Goal: Task Accomplishment & Management: Manage account settings

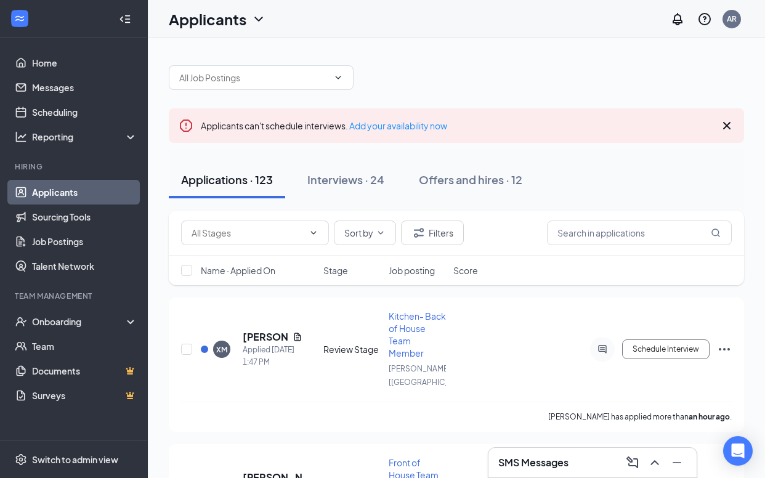
click at [727, 125] on icon "Cross" at bounding box center [727, 125] width 7 height 7
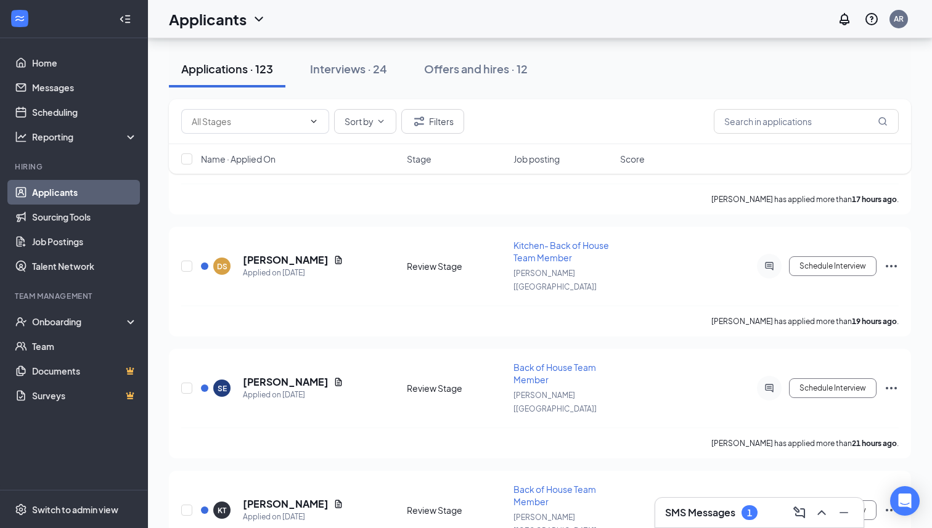
scroll to position [751, 0]
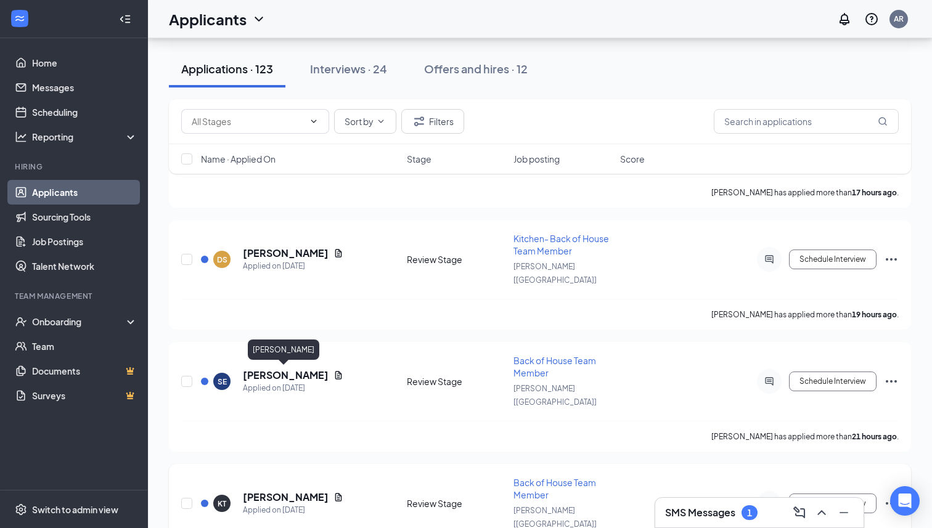
click at [279, 478] on h5 "[PERSON_NAME]" at bounding box center [286, 498] width 86 height 14
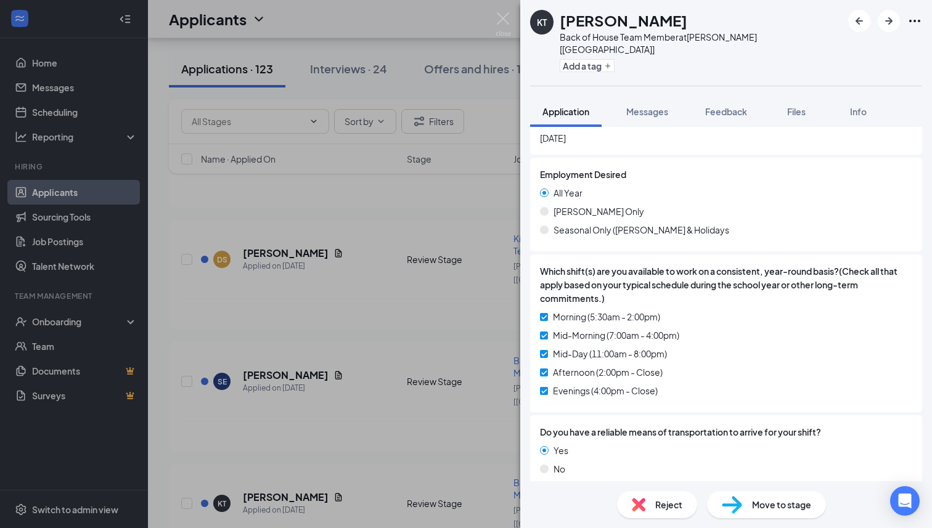
scroll to position [778, 0]
click at [610, 62] on icon "Plus" at bounding box center [607, 65] width 7 height 7
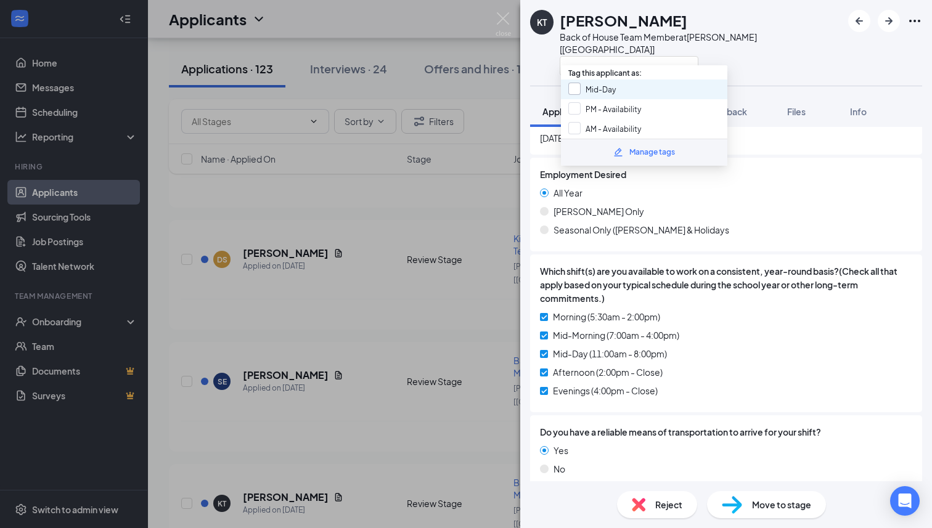
click at [572, 89] on input "Mid-Day" at bounding box center [591, 90] width 47 height 14
checkbox input "true"
click at [574, 108] on input "PM - Availability" at bounding box center [604, 109] width 73 height 14
checkbox input "true"
click at [574, 122] on input "AM - Availability" at bounding box center [604, 129] width 73 height 14
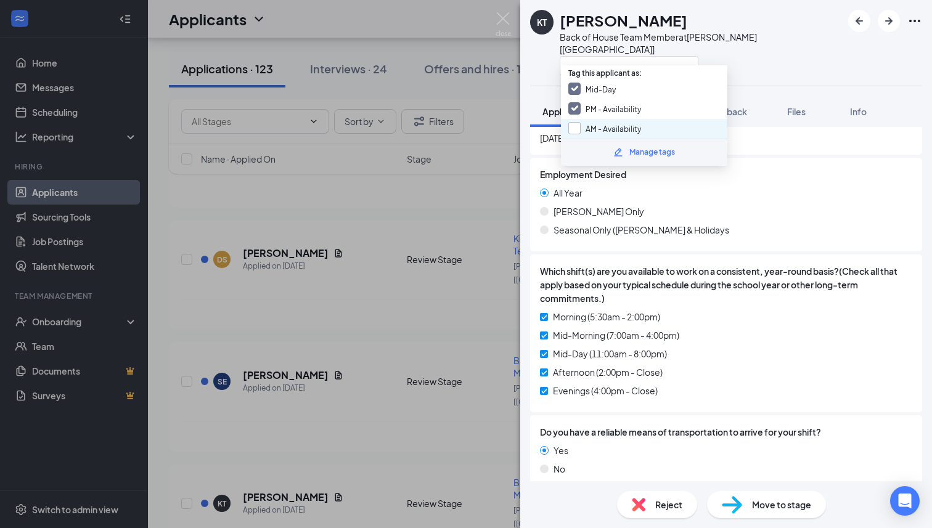
checkbox input "true"
click at [504, 16] on img at bounding box center [503, 24] width 15 height 24
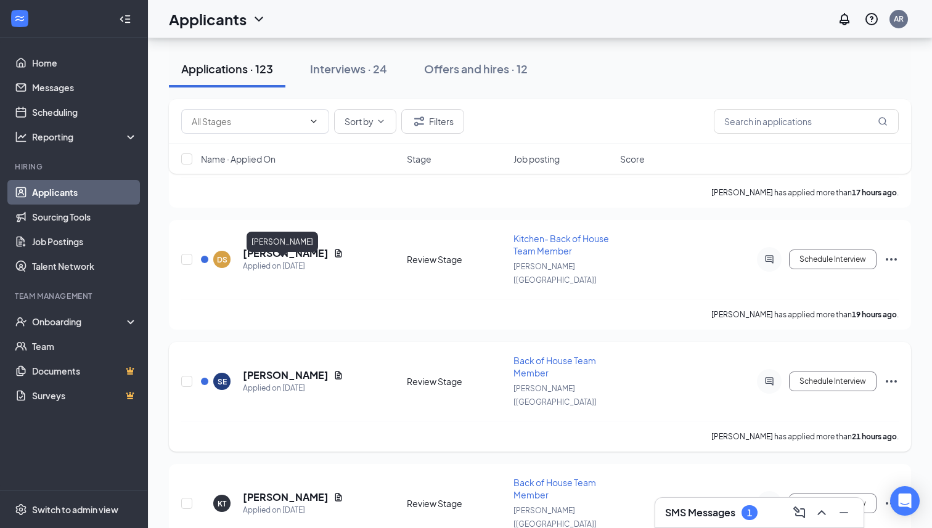
click at [292, 369] on h5 "[PERSON_NAME]" at bounding box center [286, 376] width 86 height 14
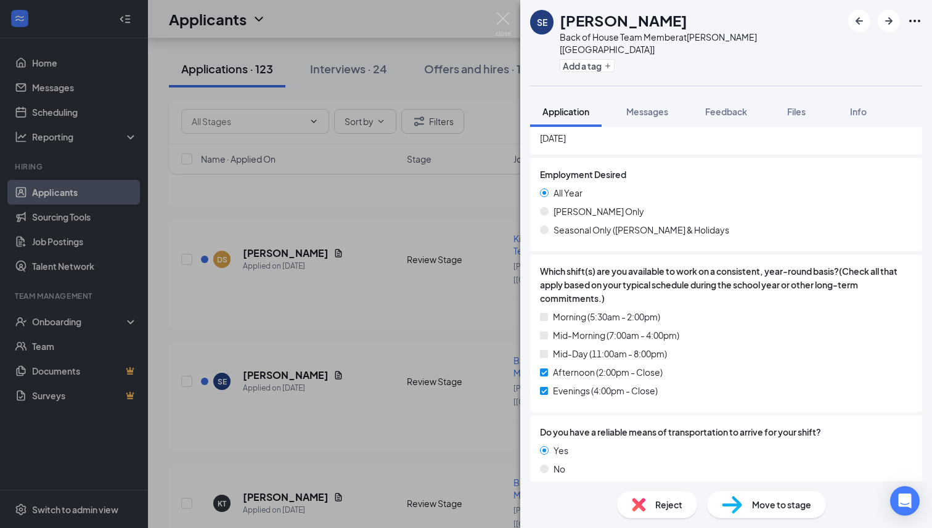
scroll to position [751, 0]
click at [611, 62] on icon "Plus" at bounding box center [607, 65] width 7 height 7
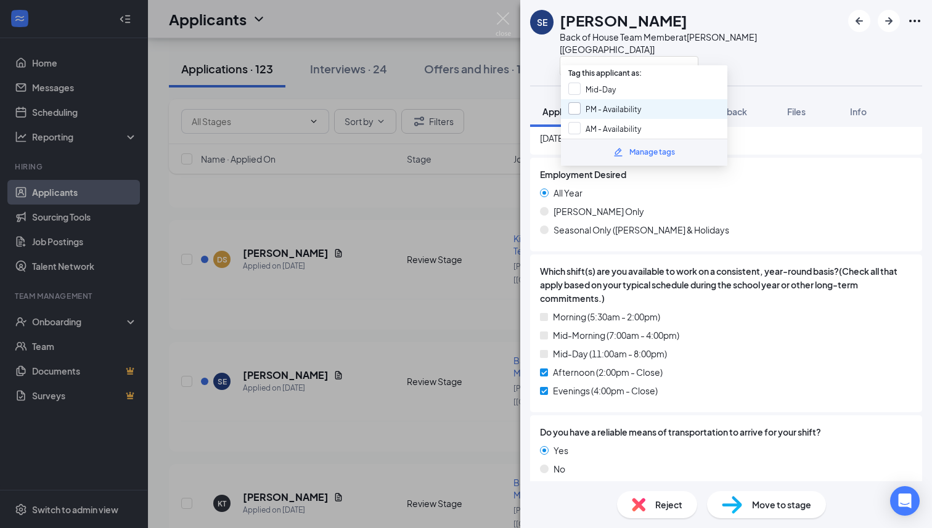
click at [576, 104] on input "PM - Availability" at bounding box center [604, 109] width 73 height 14
checkbox input "true"
click at [509, 15] on img at bounding box center [503, 24] width 15 height 24
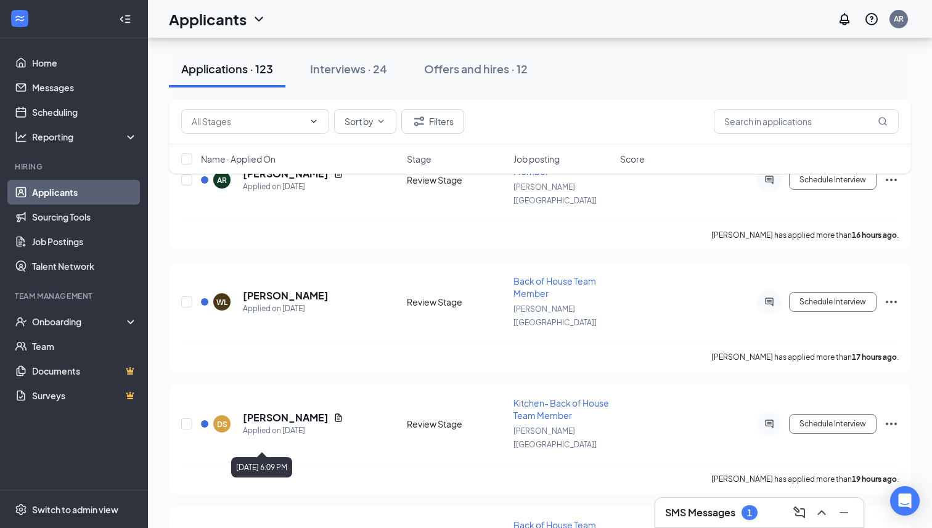
scroll to position [584, 0]
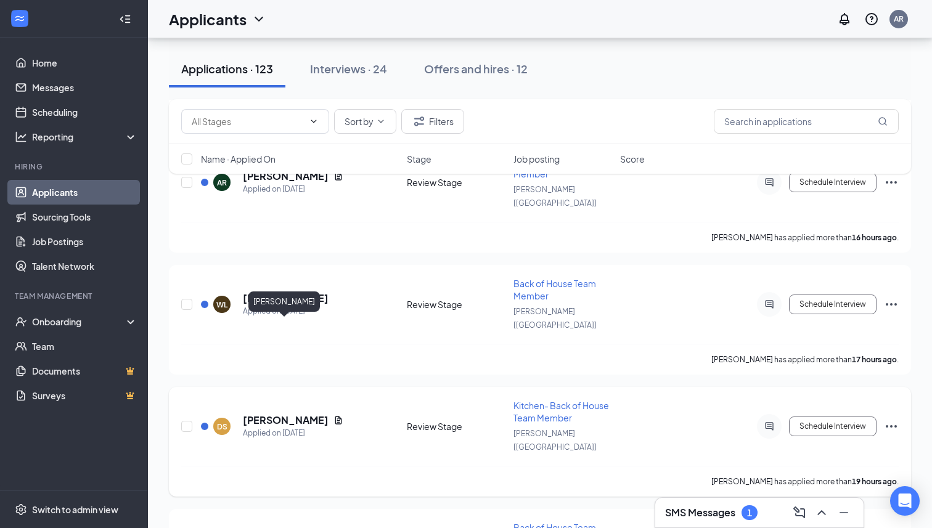
click at [309, 414] on h5 "[PERSON_NAME]" at bounding box center [286, 421] width 86 height 14
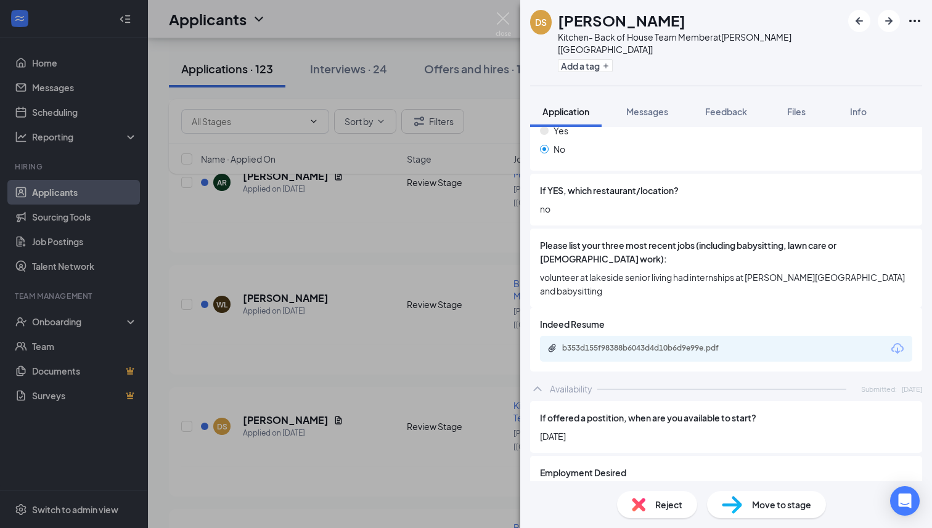
scroll to position [785, 0]
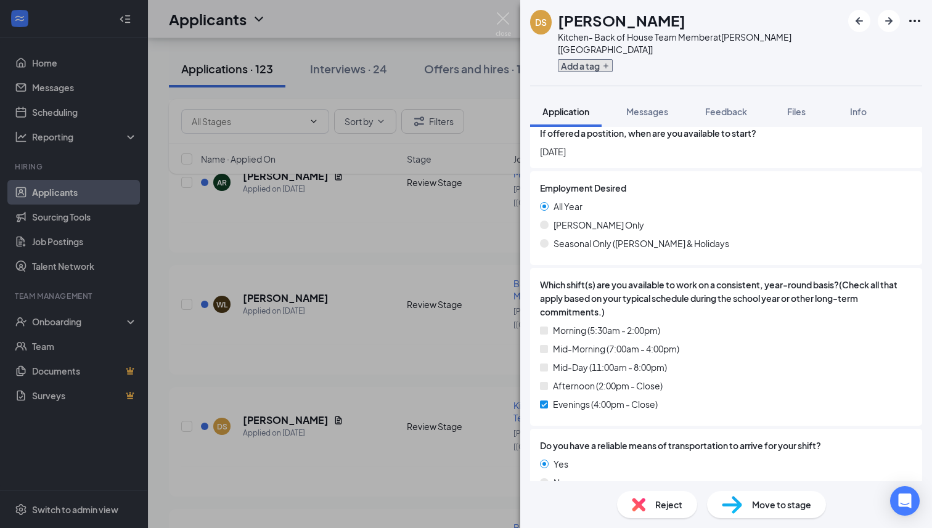
click at [603, 59] on button "Add a tag" at bounding box center [585, 65] width 55 height 13
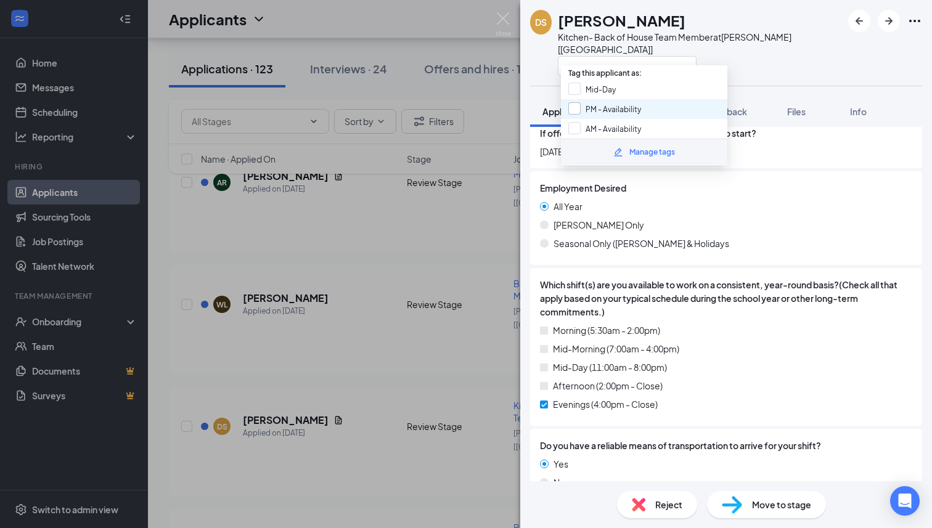
click at [575, 102] on input "PM - Availability" at bounding box center [604, 109] width 73 height 14
checkbox input "true"
click at [504, 15] on img at bounding box center [503, 24] width 15 height 24
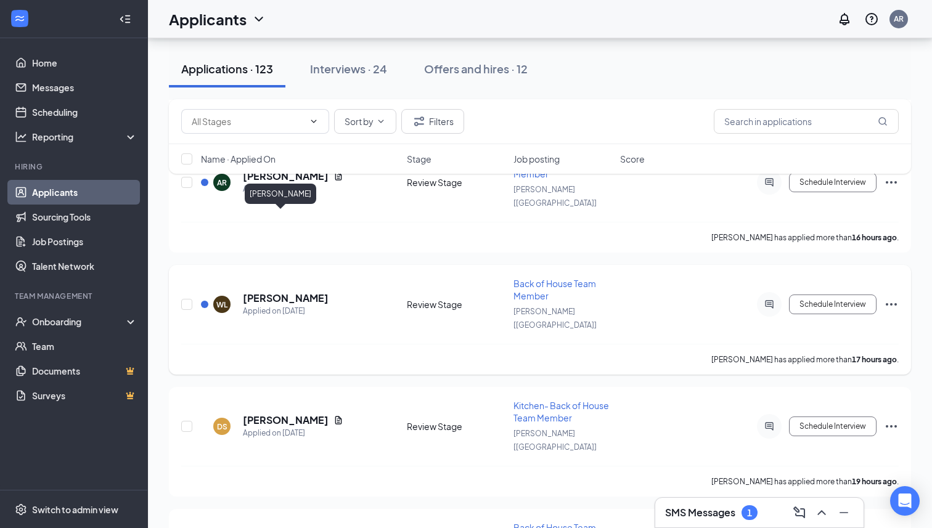
click at [272, 292] on h5 "[PERSON_NAME]" at bounding box center [286, 299] width 86 height 14
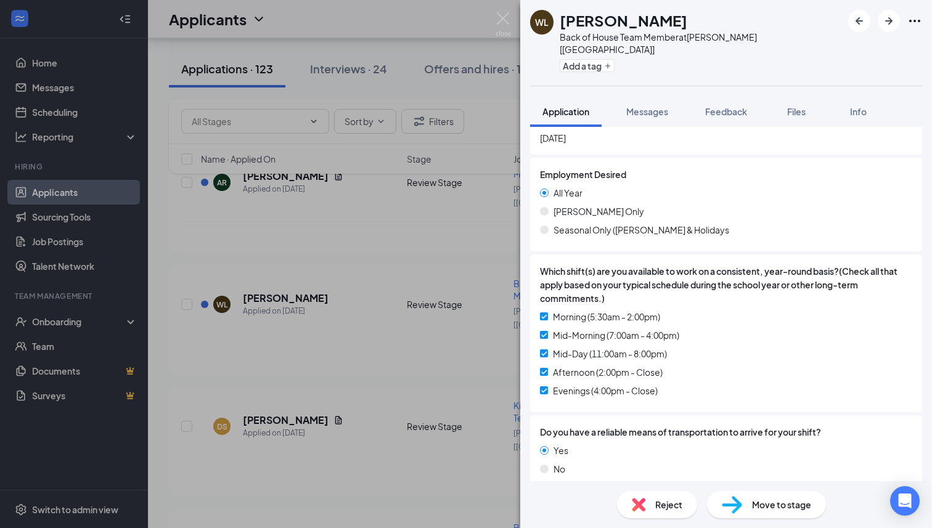
scroll to position [682, 0]
click at [611, 62] on icon "Plus" at bounding box center [607, 65] width 7 height 7
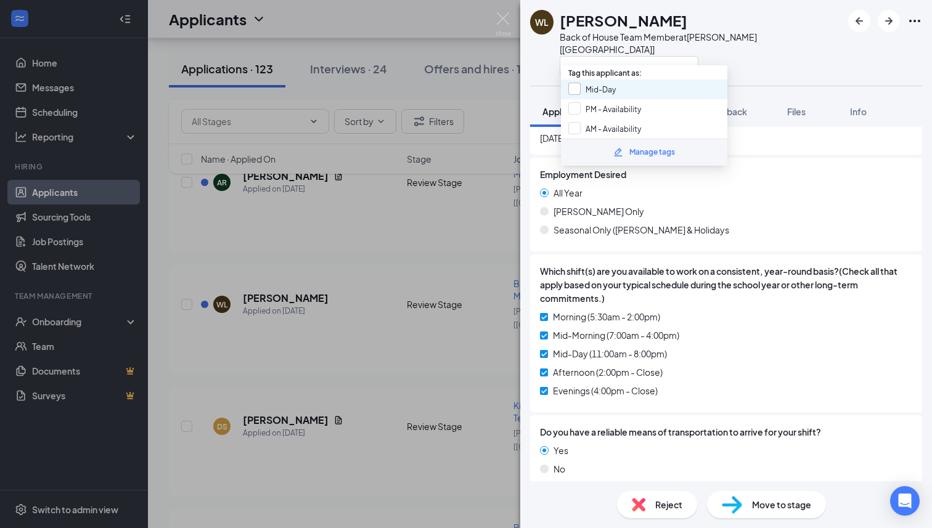
click at [570, 89] on input "Mid-Day" at bounding box center [591, 90] width 47 height 14
checkbox input "true"
click at [570, 103] on input "PM - Availability" at bounding box center [604, 109] width 73 height 14
checkbox input "true"
click at [572, 126] on input "AM - Availability" at bounding box center [604, 129] width 73 height 14
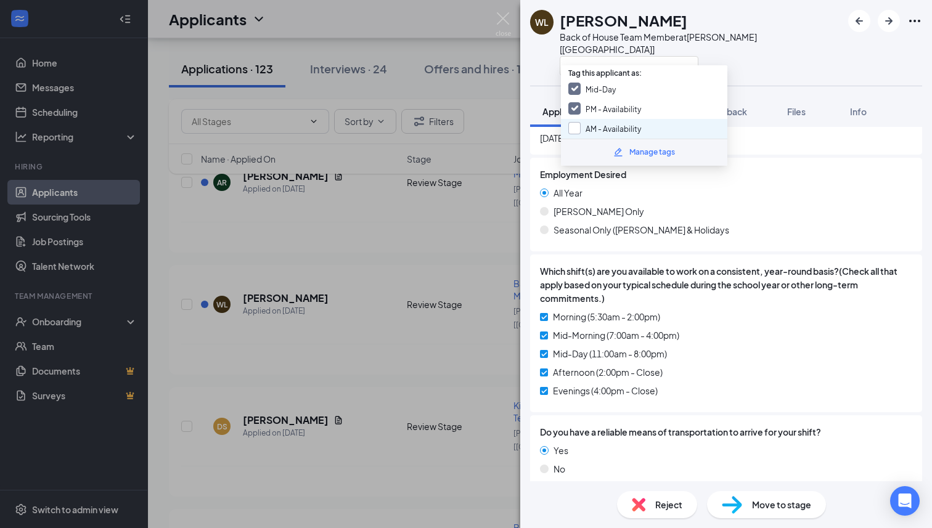
checkbox input "true"
click at [504, 16] on img at bounding box center [503, 24] width 15 height 24
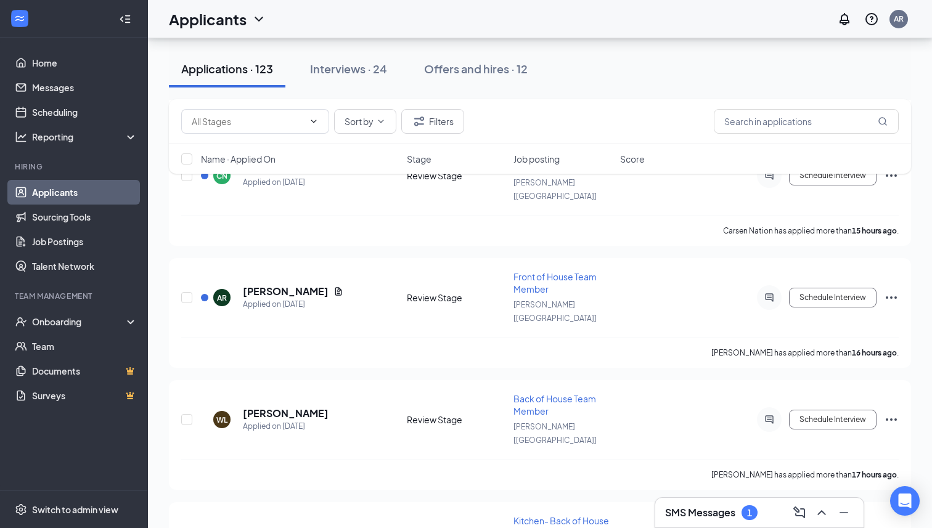
scroll to position [465, 0]
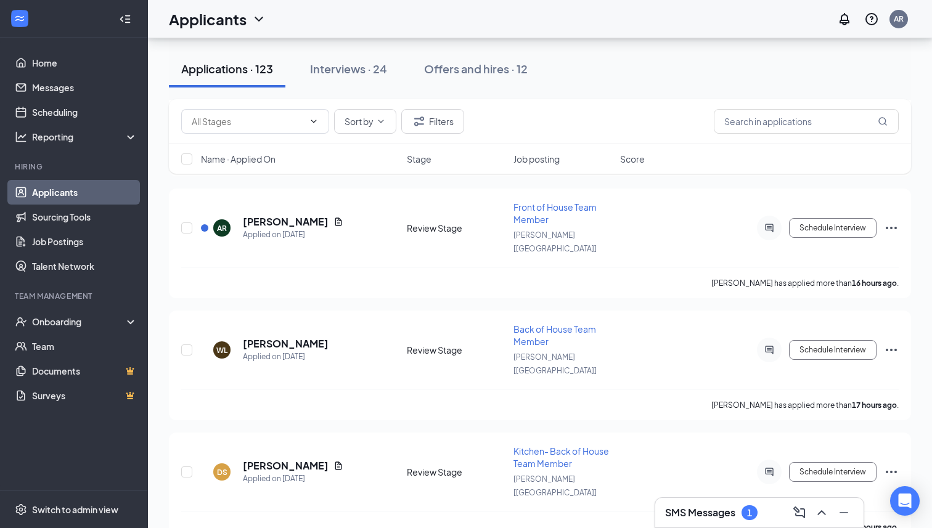
scroll to position [598, 0]
click at [293, 458] on h5 "[PERSON_NAME]" at bounding box center [286, 465] width 86 height 14
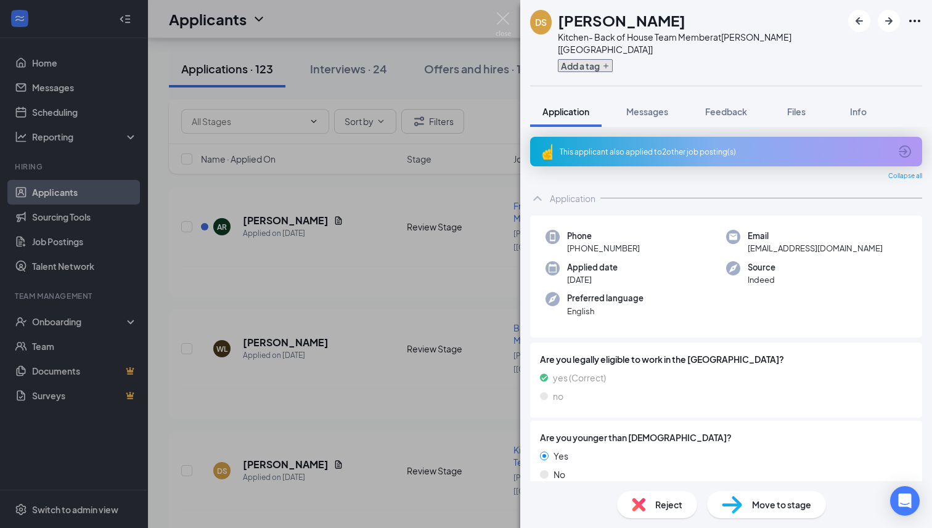
click at [610, 62] on icon "Plus" at bounding box center [605, 65] width 7 height 7
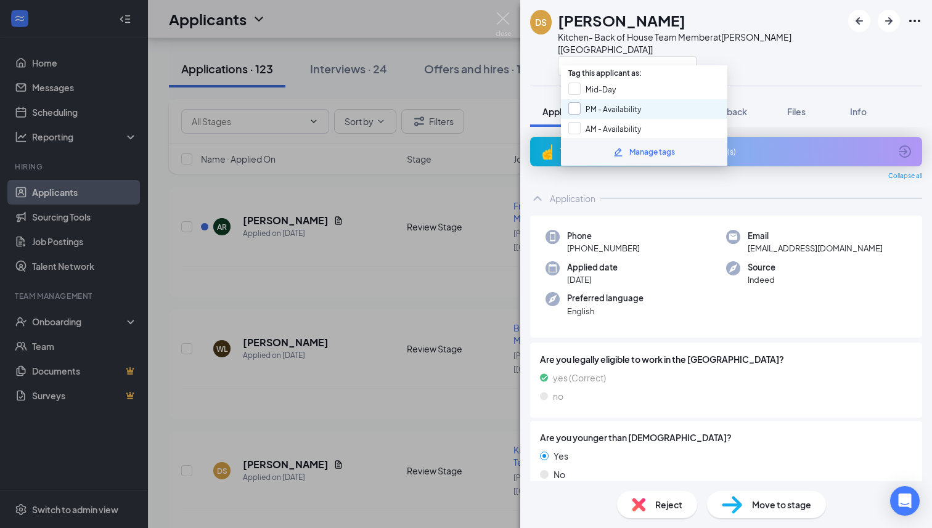
click at [580, 112] on input "PM - Availability" at bounding box center [604, 109] width 73 height 14
checkbox input "true"
click at [856, 19] on icon "ArrowLeftNew" at bounding box center [859, 21] width 15 height 15
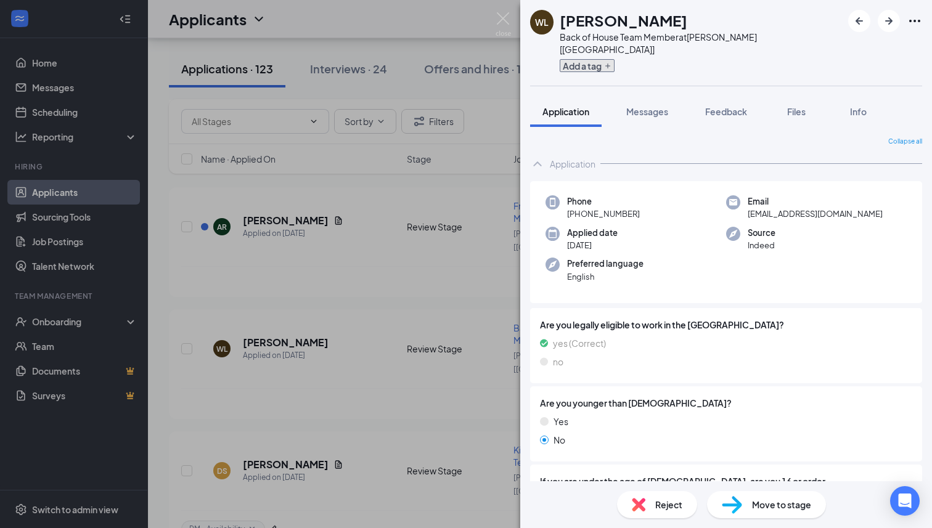
click at [608, 62] on icon "Plus" at bounding box center [607, 65] width 7 height 7
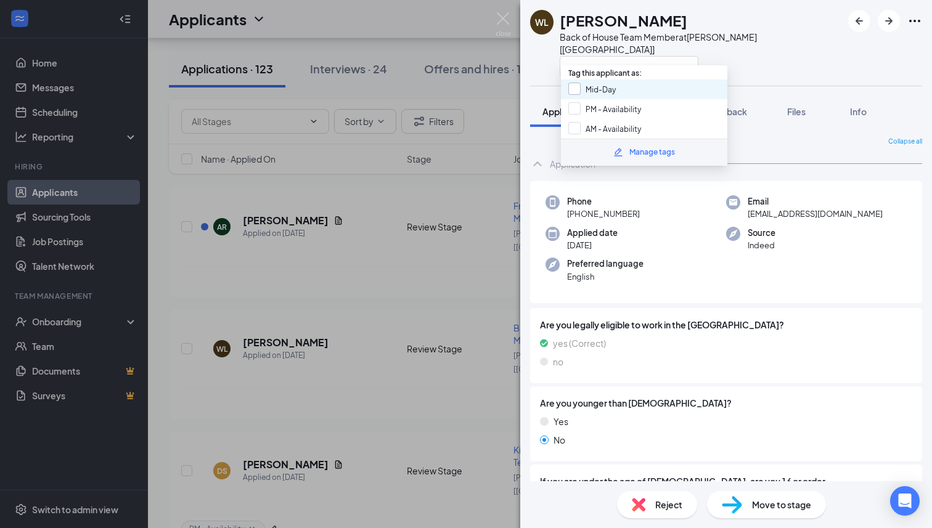
click at [575, 88] on input "Mid-Day" at bounding box center [591, 90] width 47 height 14
checkbox input "true"
click at [576, 119] on div "AM - Availability" at bounding box center [644, 129] width 166 height 20
checkbox input "true"
click at [575, 109] on input "PM - Availability" at bounding box center [604, 109] width 73 height 14
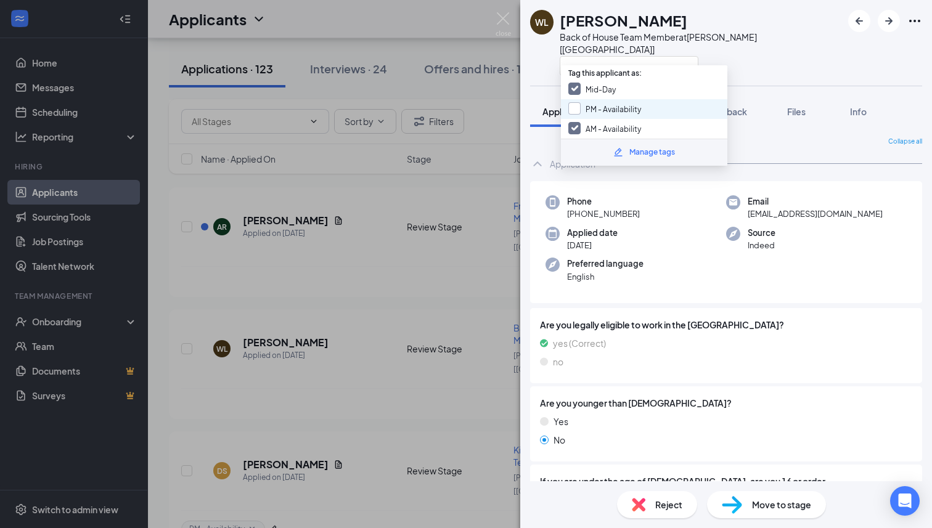
checkbox input "true"
click at [860, 18] on icon "ArrowLeftNew" at bounding box center [859, 21] width 15 height 15
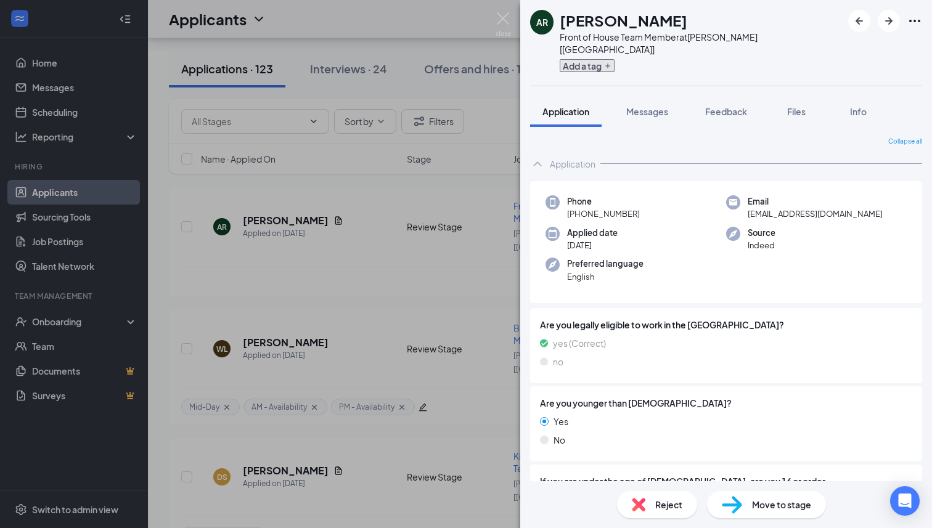
click at [609, 59] on button "Add a tag" at bounding box center [587, 65] width 55 height 13
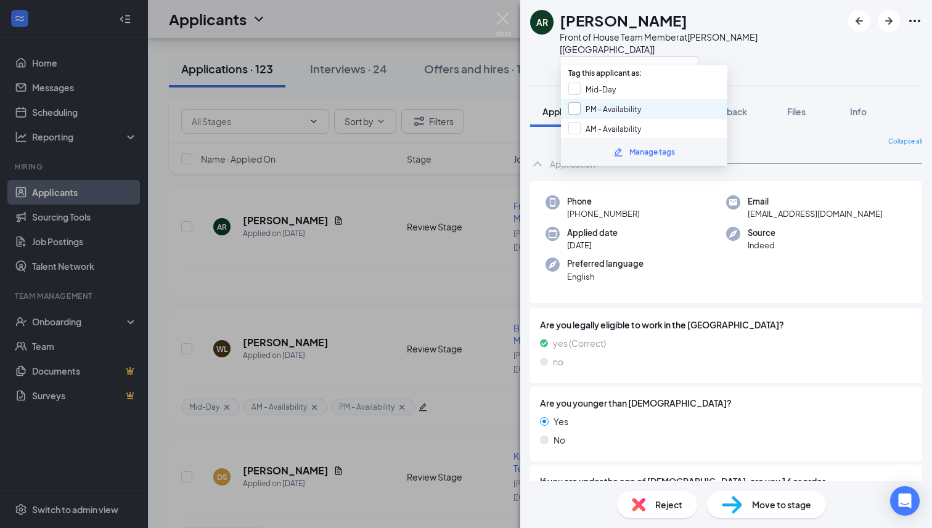
click at [572, 108] on input "PM - Availability" at bounding box center [604, 109] width 73 height 14
checkbox input "true"
click at [856, 22] on icon "ArrowLeftNew" at bounding box center [858, 20] width 7 height 7
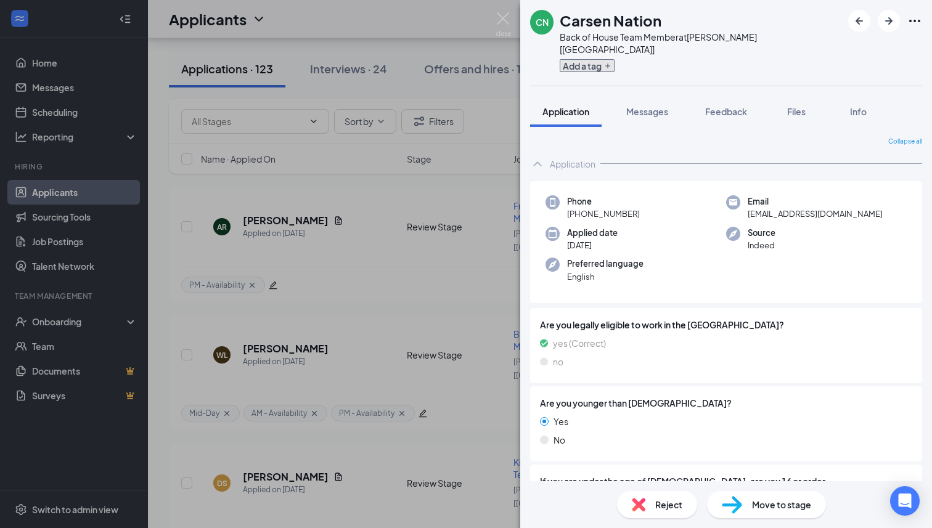
click at [609, 62] on icon "Plus" at bounding box center [607, 65] width 7 height 7
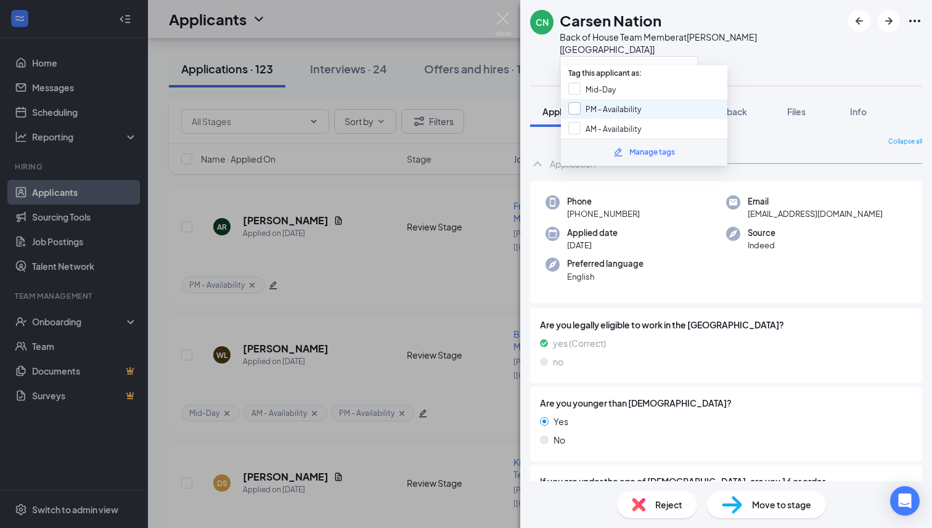
click at [574, 104] on input "PM - Availability" at bounding box center [604, 109] width 73 height 14
checkbox input "true"
click at [858, 18] on icon "ArrowLeftNew" at bounding box center [858, 20] width 7 height 7
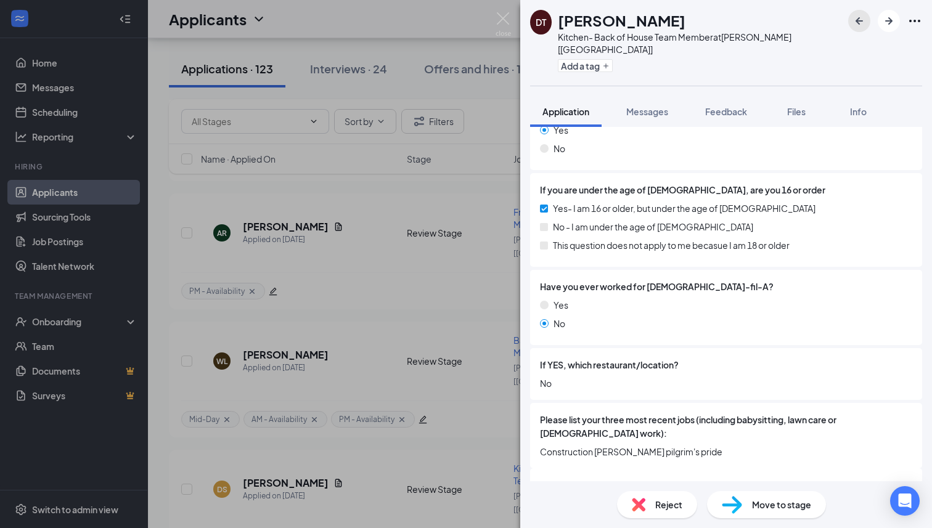
scroll to position [360, 0]
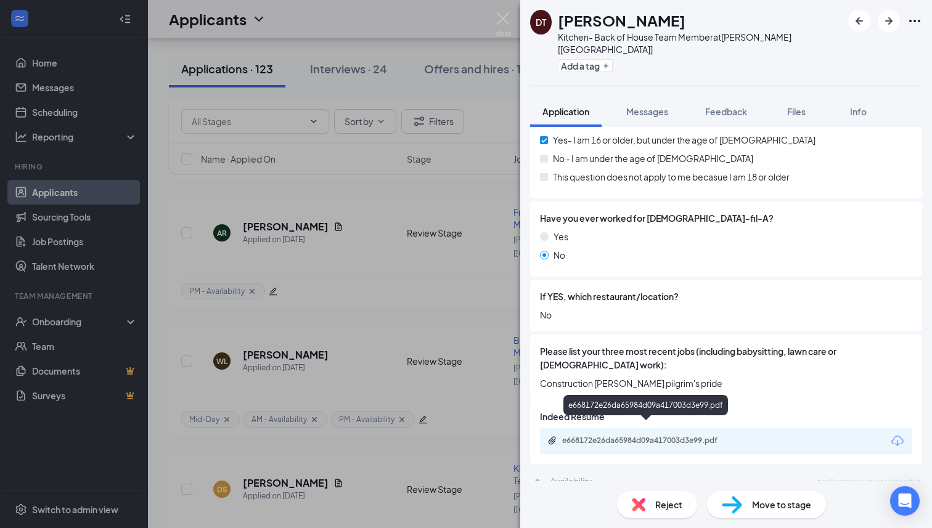
click at [614, 436] on div "e668172e26da65984d09a417003d3e99.pdf" at bounding box center [648, 441] width 173 height 10
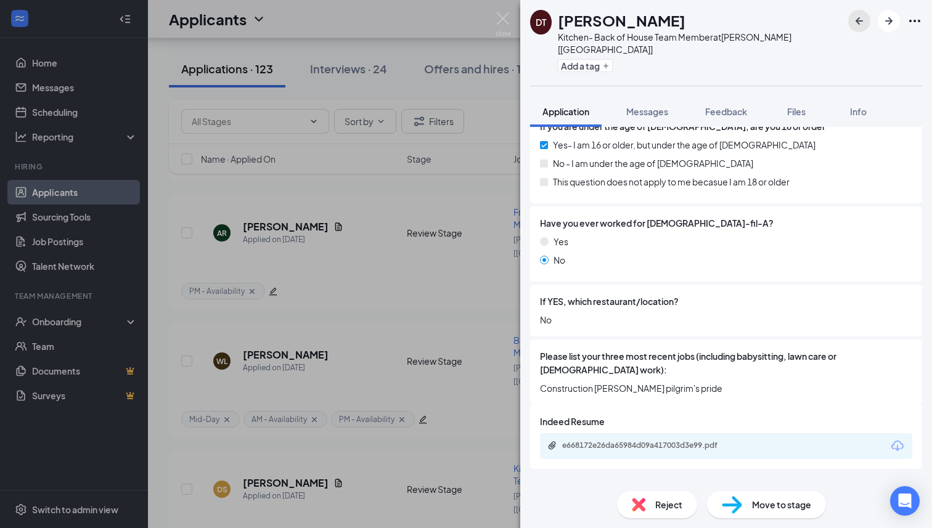
click at [864, 19] on icon "ArrowLeftNew" at bounding box center [859, 21] width 15 height 15
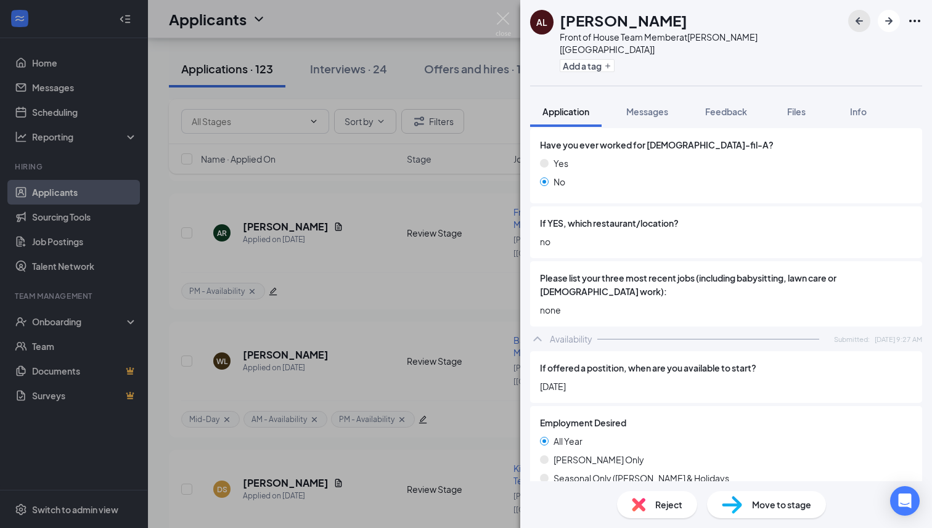
scroll to position [682, 0]
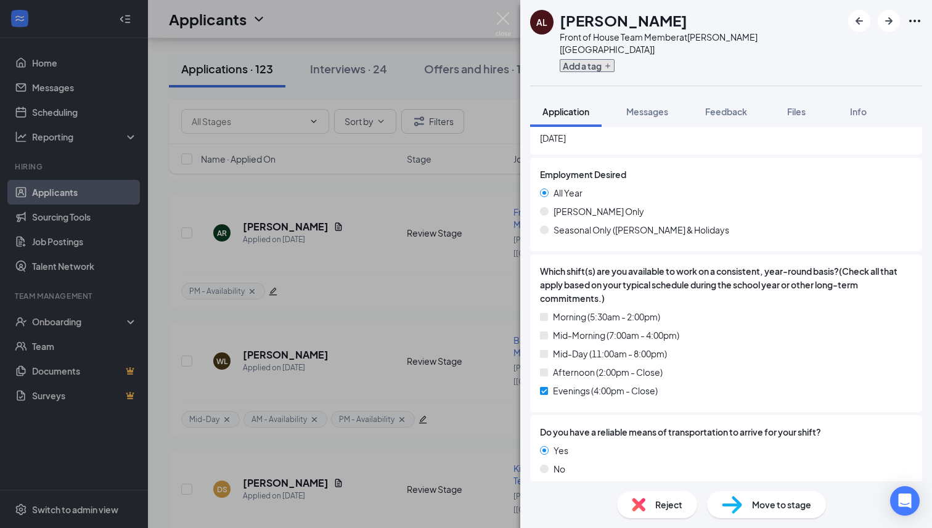
click at [611, 62] on icon "Plus" at bounding box center [607, 65] width 7 height 7
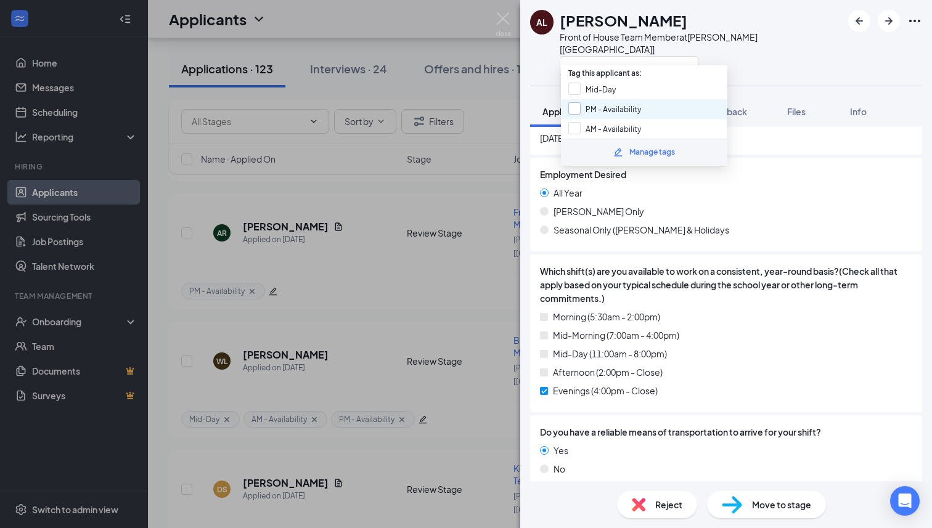
click at [574, 107] on input "PM - Availability" at bounding box center [604, 109] width 73 height 14
checkbox input "true"
click at [855, 20] on icon "ArrowLeftNew" at bounding box center [859, 21] width 15 height 15
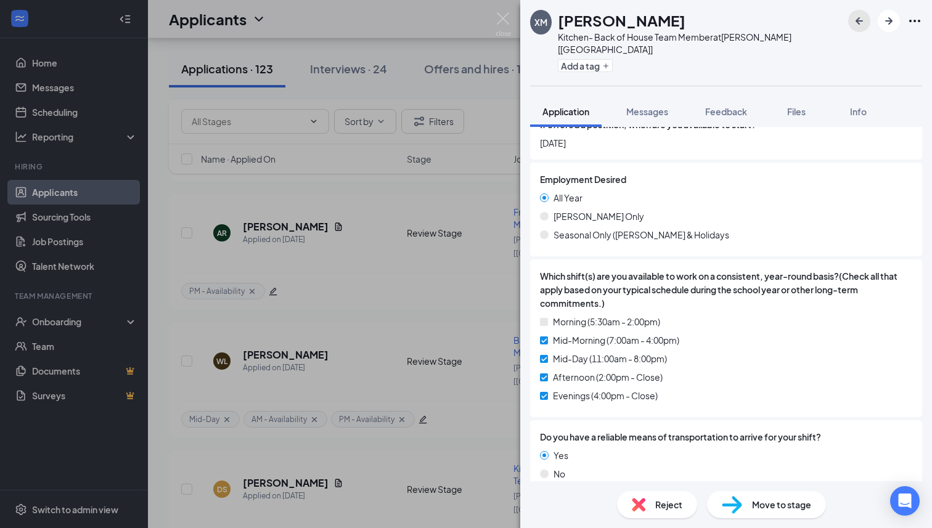
scroll to position [785, 0]
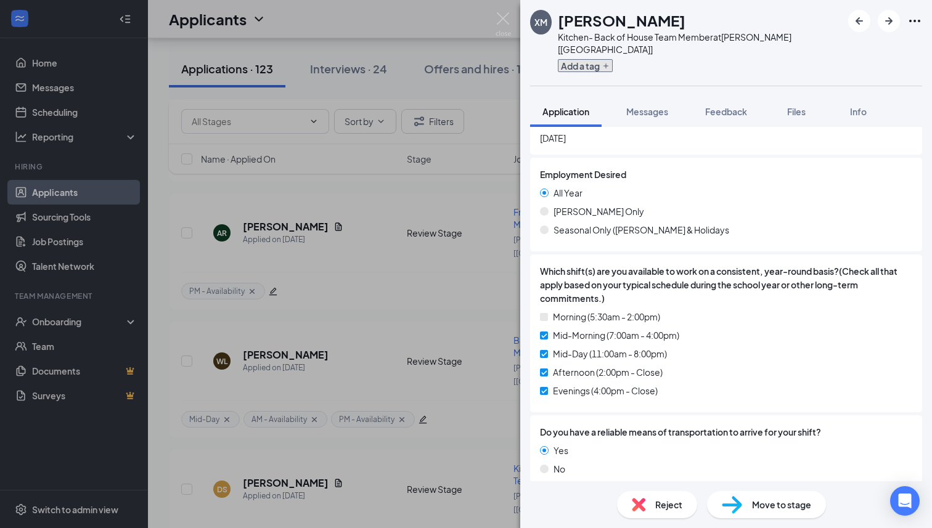
click at [610, 62] on icon "Plus" at bounding box center [605, 65] width 7 height 7
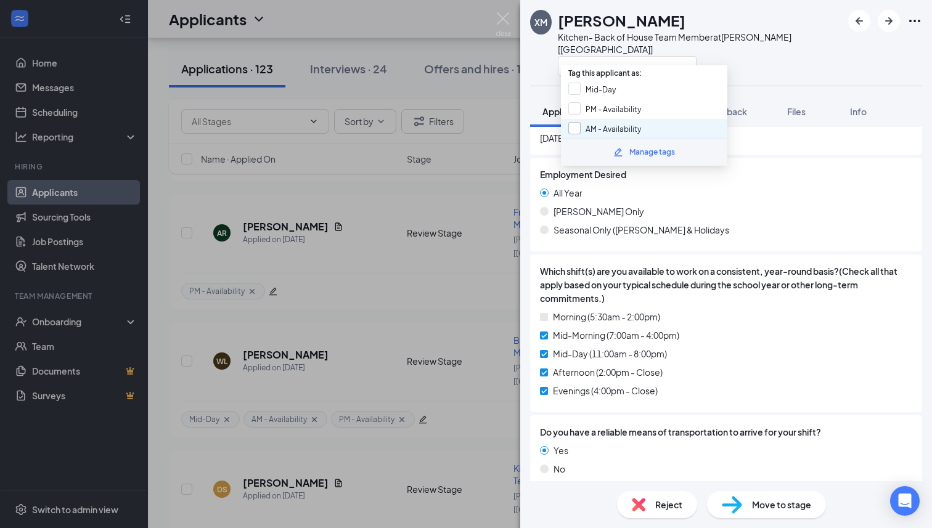
click at [577, 124] on input "AM - Availability" at bounding box center [604, 129] width 73 height 14
checkbox input "true"
click at [575, 104] on input "PM - Availability" at bounding box center [604, 109] width 73 height 14
checkbox input "true"
click at [575, 88] on input "Mid-Day" at bounding box center [591, 90] width 47 height 14
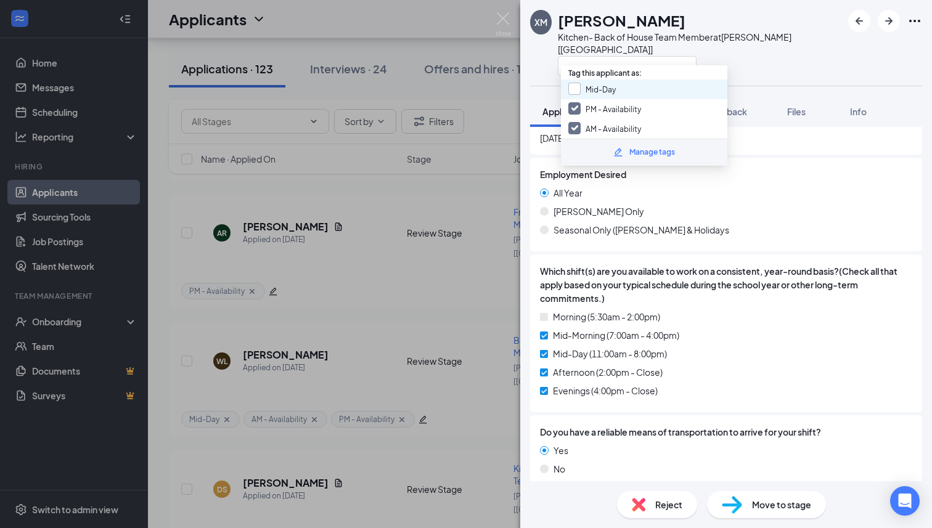
checkbox input "true"
click at [862, 18] on icon "ArrowLeftNew" at bounding box center [859, 21] width 15 height 15
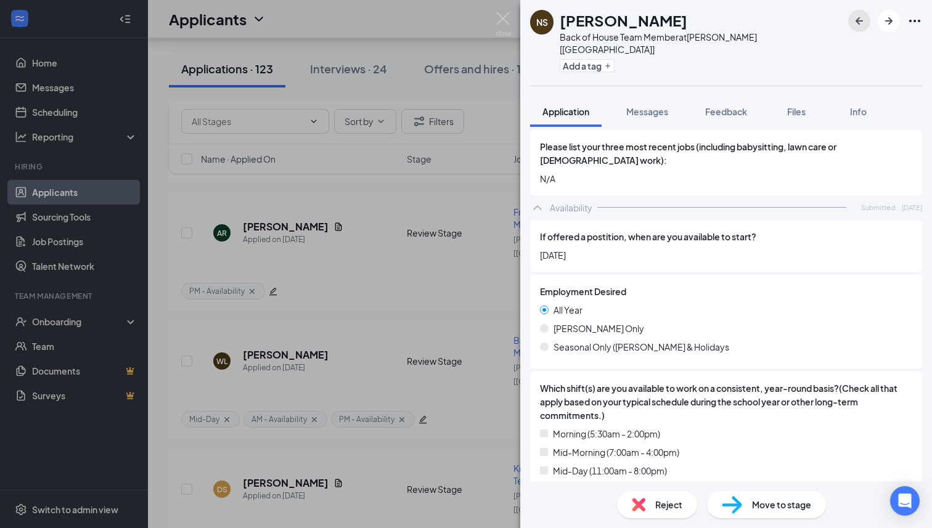
scroll to position [716, 0]
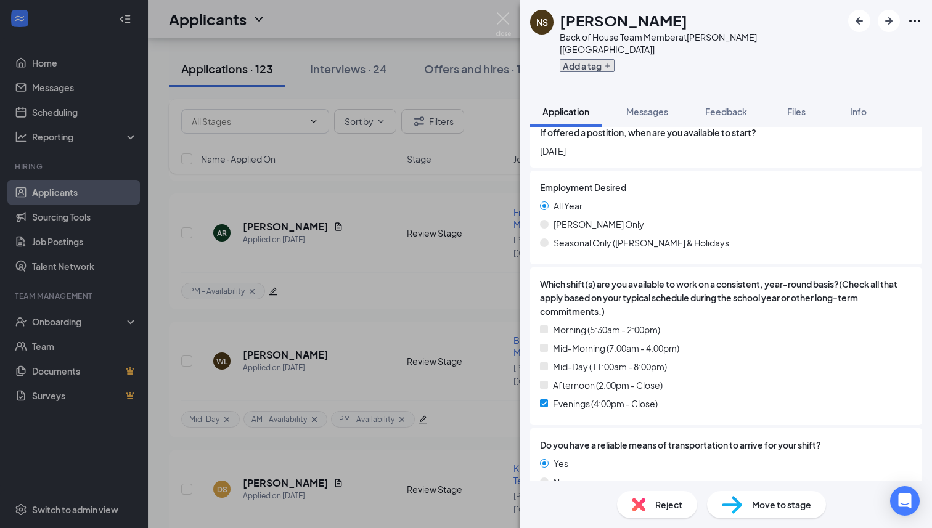
click at [602, 59] on button "Add a tag" at bounding box center [587, 65] width 55 height 13
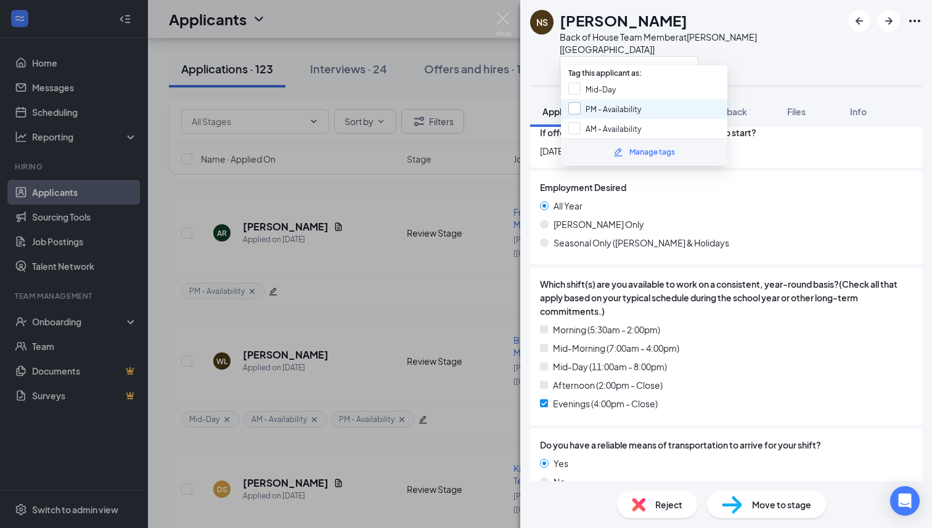
click at [573, 105] on input "PM - Availability" at bounding box center [604, 109] width 73 height 14
checkbox input "true"
click at [852, 20] on icon "ArrowLeftNew" at bounding box center [859, 21] width 15 height 15
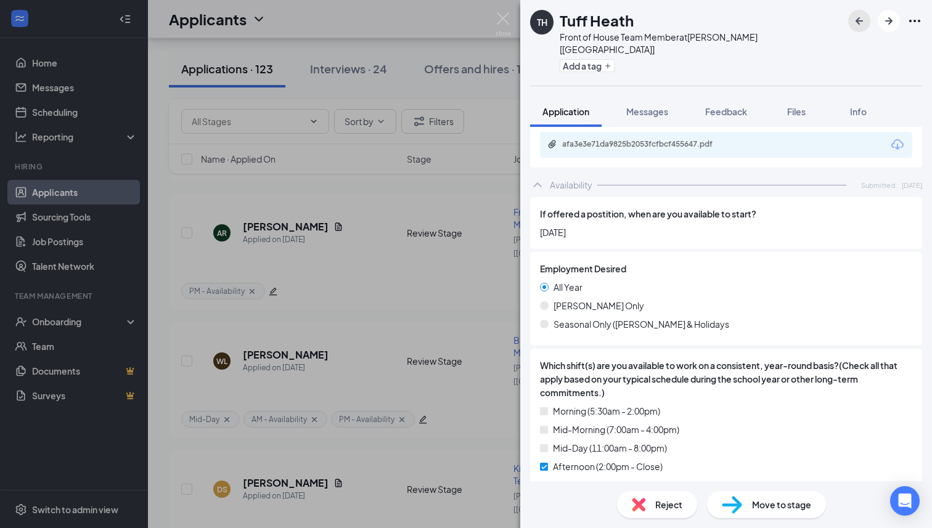
scroll to position [812, 0]
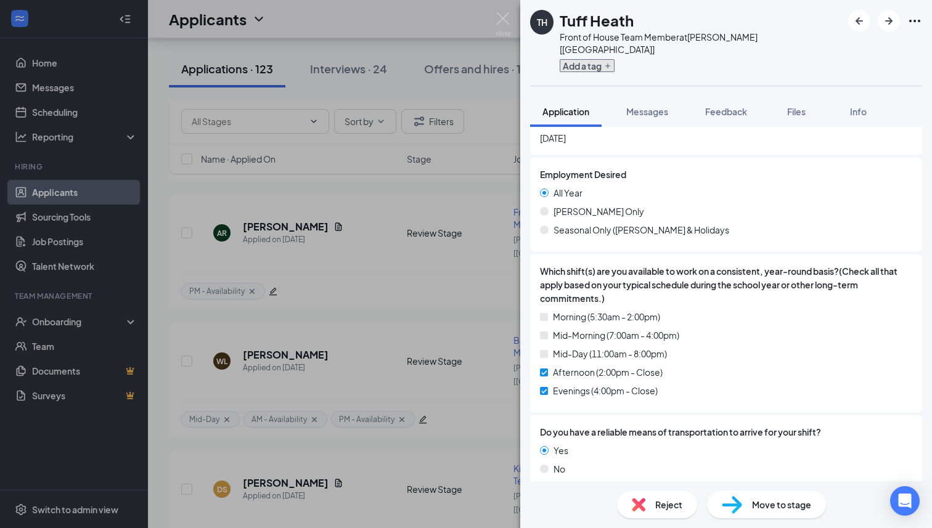
click at [611, 62] on icon "Plus" at bounding box center [607, 65] width 7 height 7
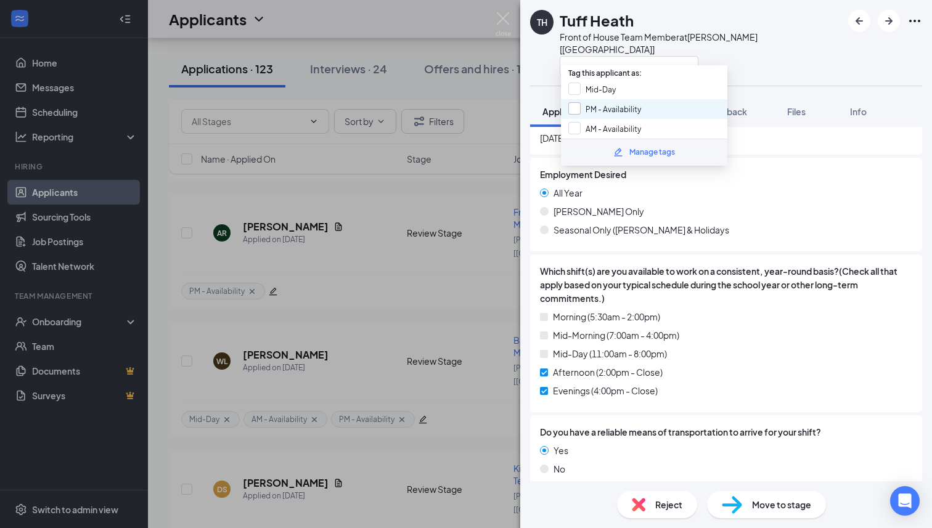
click at [577, 102] on input "PM - Availability" at bounding box center [604, 109] width 73 height 14
checkbox input "true"
click at [863, 24] on icon "ArrowLeftNew" at bounding box center [859, 21] width 15 height 15
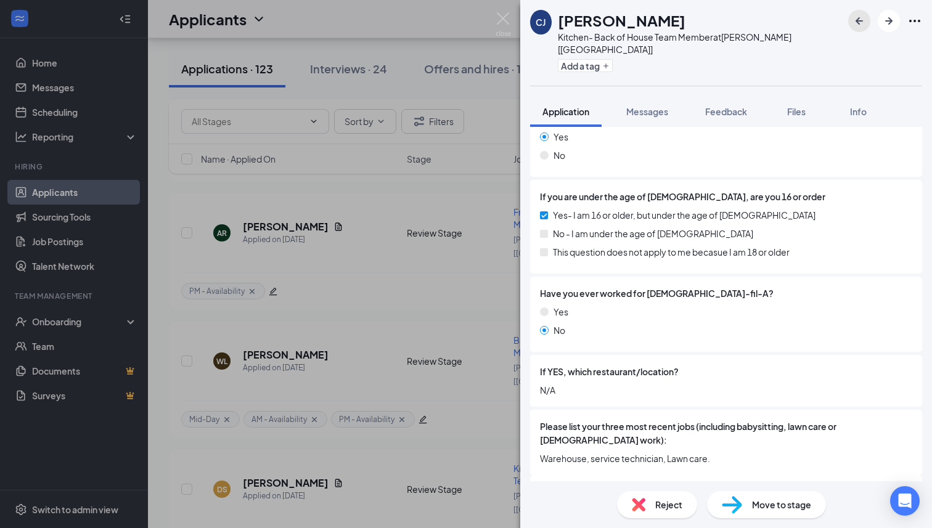
scroll to position [360, 0]
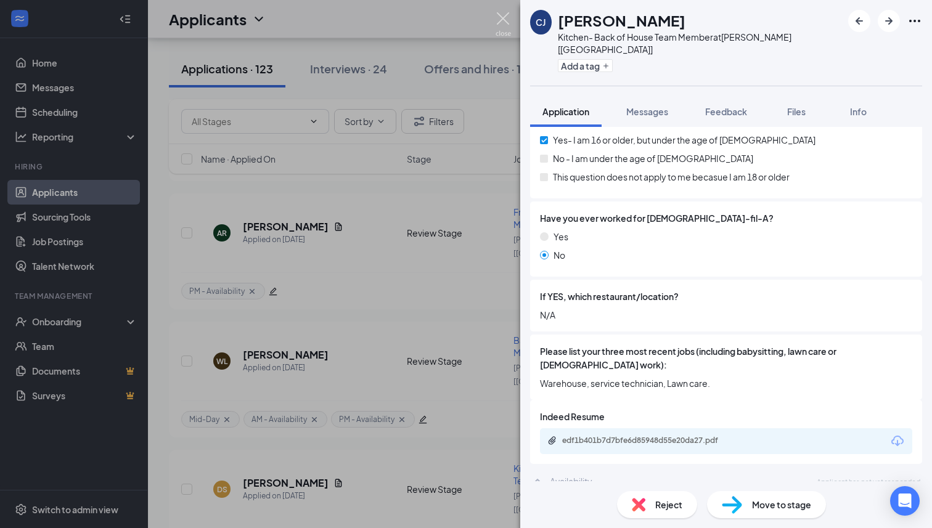
click at [501, 20] on img at bounding box center [503, 24] width 15 height 24
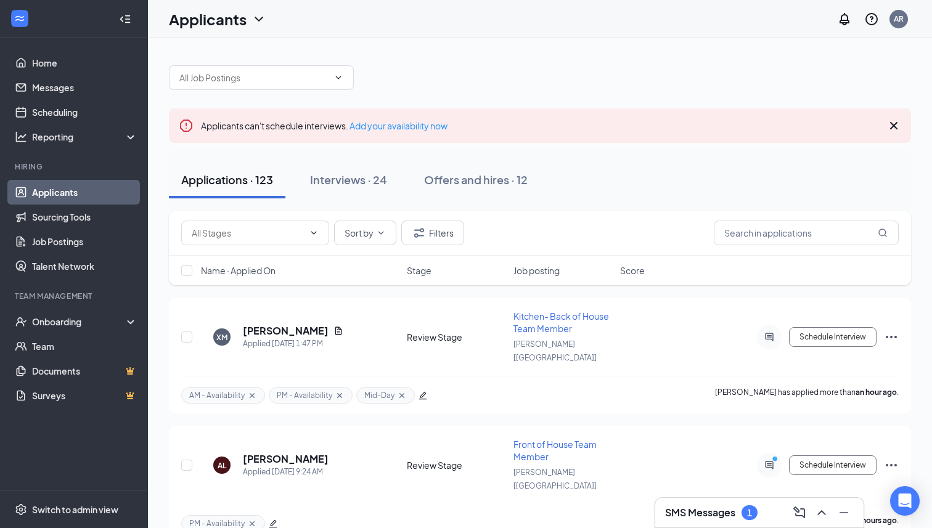
click at [894, 121] on icon "Cross" at bounding box center [893, 125] width 15 height 15
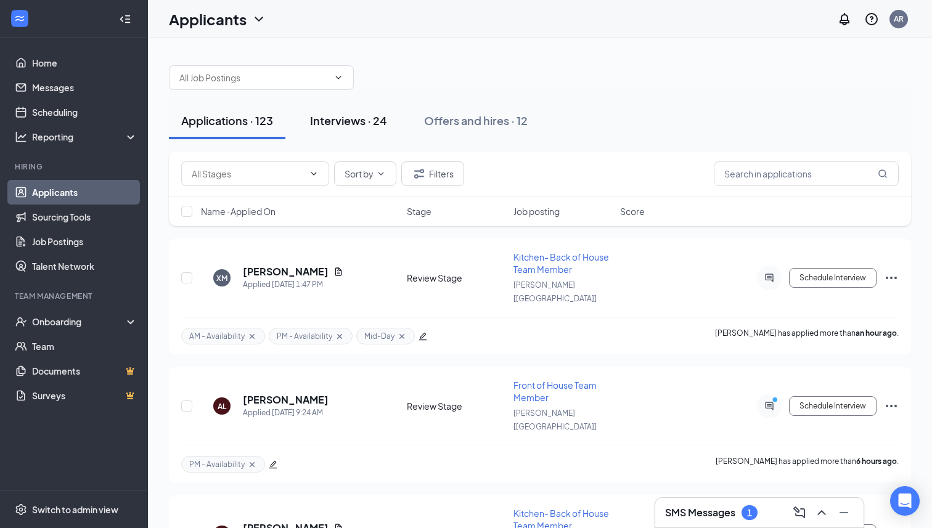
click at [358, 118] on div "Interviews · 24" at bounding box center [348, 120] width 77 height 15
